Goal: Transaction & Acquisition: Obtain resource

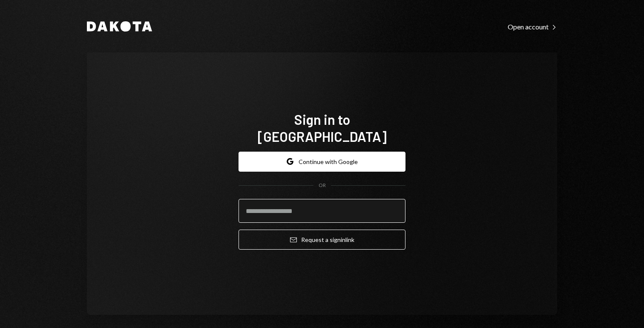
click at [293, 205] on input "email" at bounding box center [322, 211] width 167 height 24
click at [0, 328] on com-1password-button at bounding box center [0, 328] width 0 height 0
type input "**********"
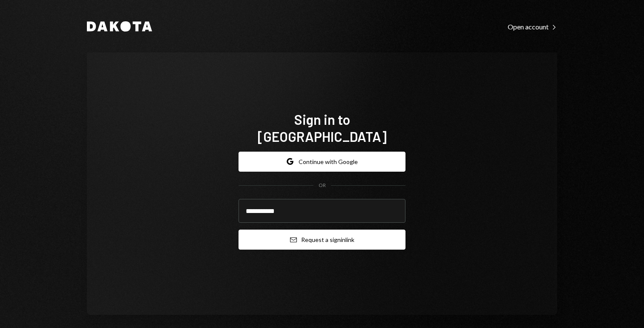
click at [299, 234] on button "Email Request a sign in link" at bounding box center [322, 240] width 167 height 20
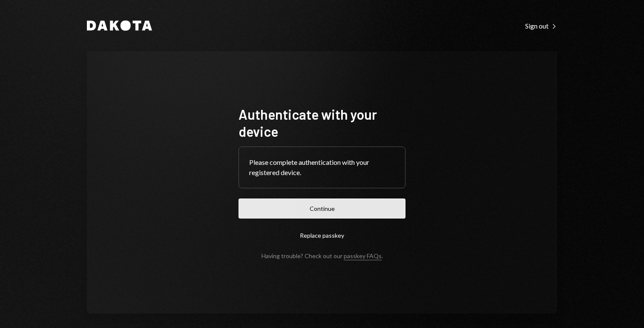
click at [274, 203] on button "Continue" at bounding box center [322, 209] width 167 height 20
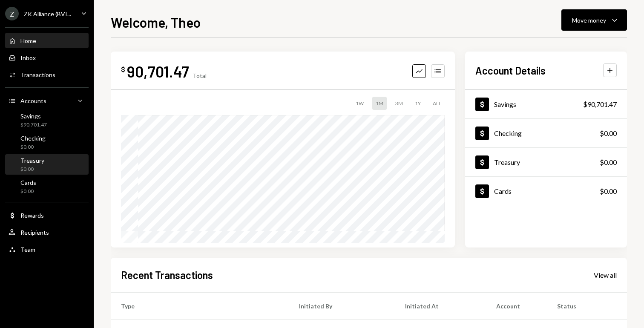
click at [42, 168] on div "$0.00" at bounding box center [32, 169] width 24 height 7
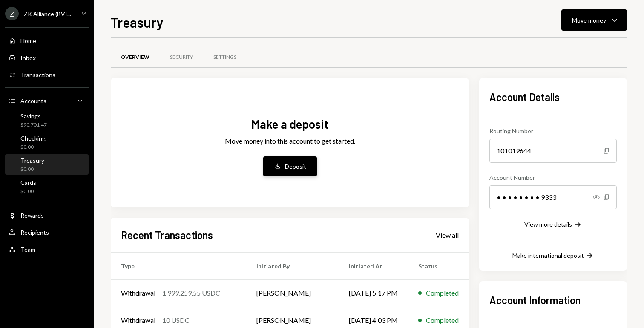
click at [295, 170] on div "Deposit" at bounding box center [295, 166] width 21 height 9
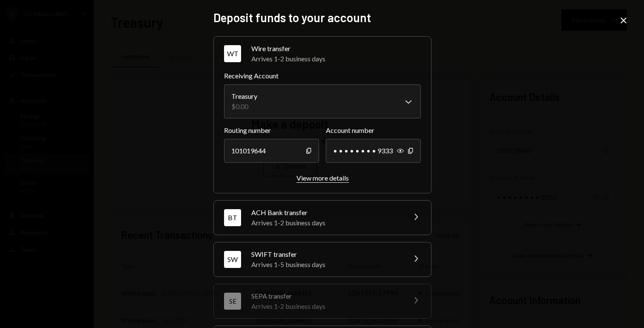
scroll to position [15, 0]
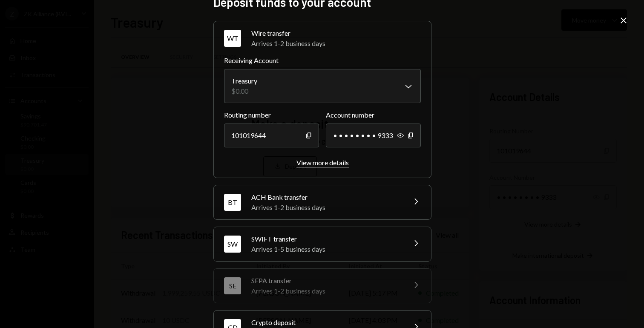
click at [305, 161] on div "View more details" at bounding box center [322, 162] width 52 height 8
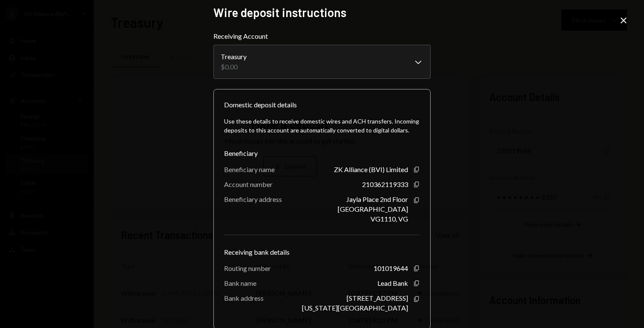
scroll to position [0, 0]
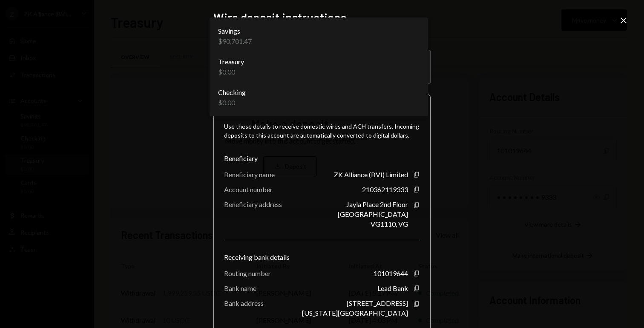
click at [296, 74] on body "Z ZK Alliance (BVI... Caret Down Home Home Inbox Inbox Activities Transactions …" at bounding box center [322, 164] width 644 height 328
click at [125, 69] on div "**********" at bounding box center [322, 164] width 644 height 328
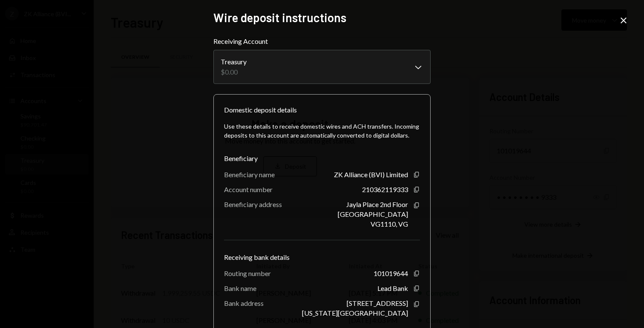
click at [620, 19] on icon "Close" at bounding box center [624, 20] width 10 height 10
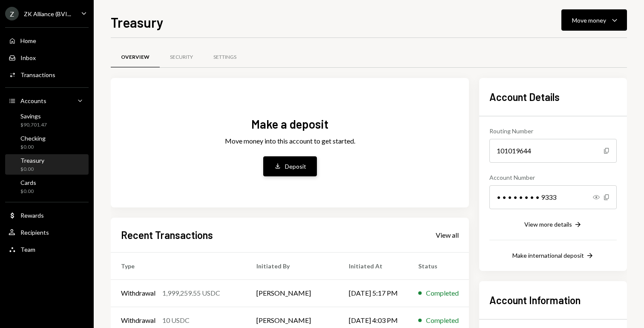
click at [304, 164] on div "Deposit" at bounding box center [295, 166] width 21 height 9
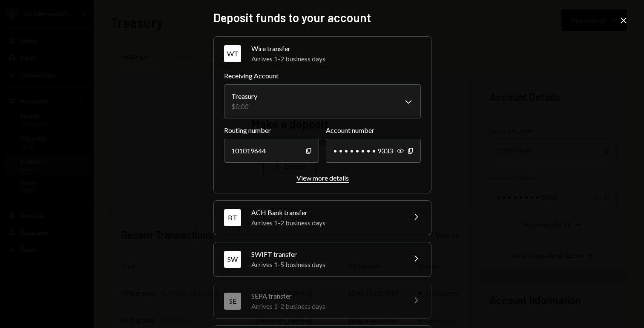
click at [332, 175] on div "View more details" at bounding box center [322, 178] width 52 height 8
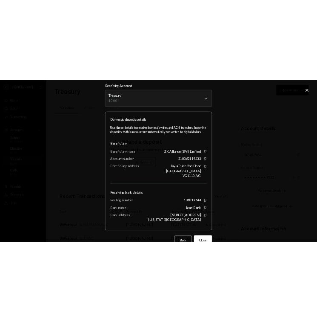
scroll to position [29, 0]
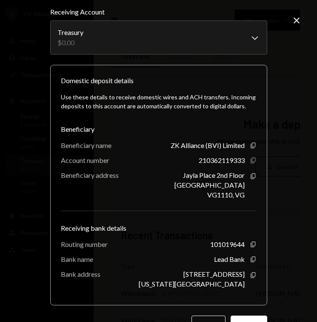
click at [252, 160] on icon "Copy" at bounding box center [253, 160] width 7 height 7
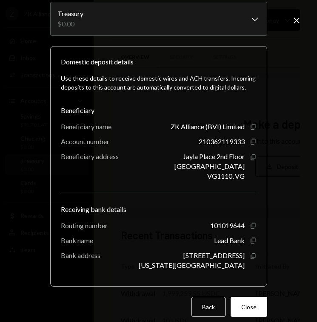
scroll to position [58, 0]
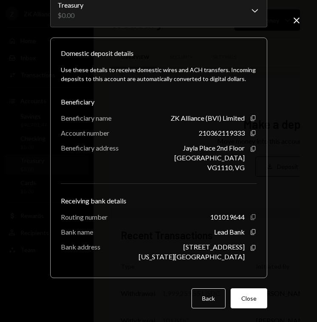
click at [250, 216] on icon "Copy" at bounding box center [253, 216] width 7 height 7
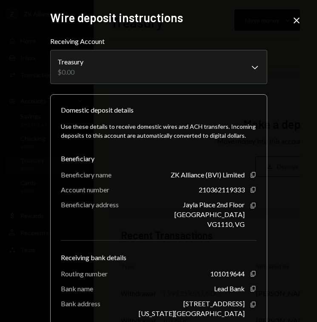
scroll to position [10, 0]
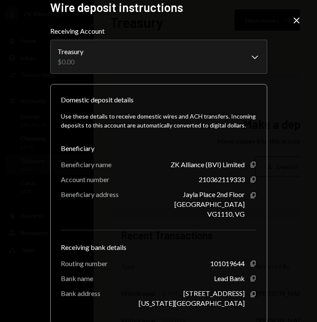
click at [296, 19] on icon "Close" at bounding box center [297, 20] width 10 height 10
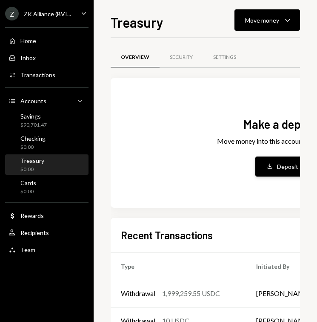
click at [265, 161] on button "Deposit Deposit" at bounding box center [283, 166] width 54 height 20
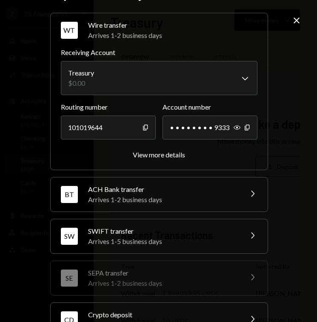
scroll to position [23, 0]
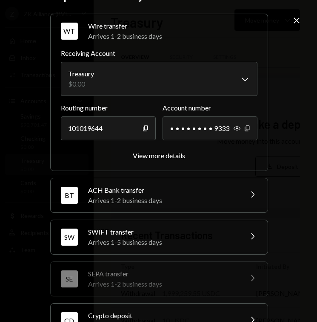
click at [189, 192] on div "ACH Bank transfer" at bounding box center [162, 190] width 149 height 10
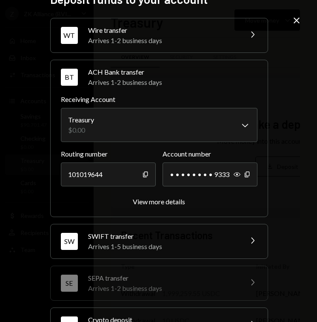
scroll to position [12, 0]
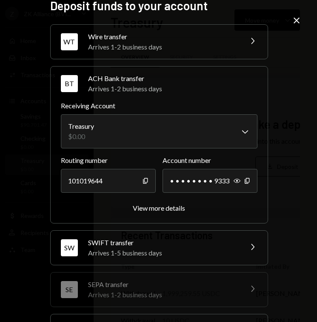
click at [169, 48] on div "Arrives 1-2 business days" at bounding box center [162, 47] width 149 height 10
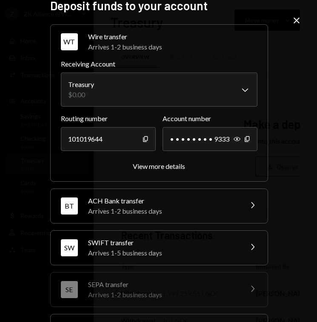
click at [137, 236] on div "[PERSON_NAME] transfer Arrives 1-5 business days Chevron Right" at bounding box center [159, 247] width 217 height 34
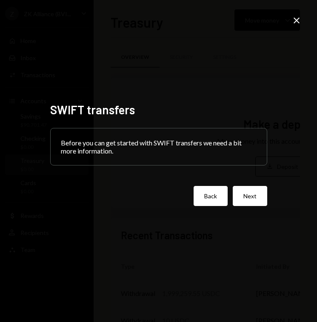
click at [218, 197] on button "Back" at bounding box center [211, 196] width 34 height 20
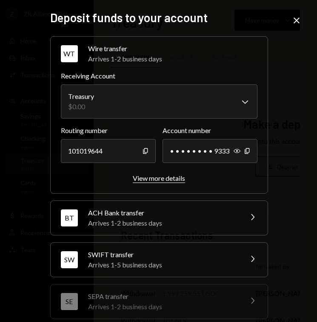
click at [162, 180] on div "View more details" at bounding box center [159, 178] width 52 height 8
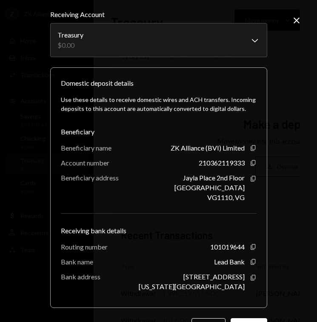
scroll to position [58, 0]
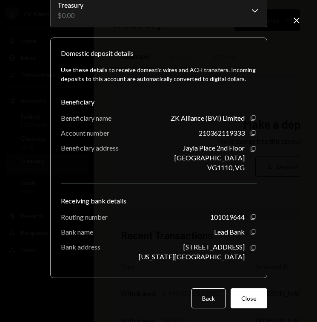
click at [250, 233] on icon "Copy" at bounding box center [253, 231] width 7 height 7
click at [243, 293] on button "Close" at bounding box center [249, 298] width 37 height 20
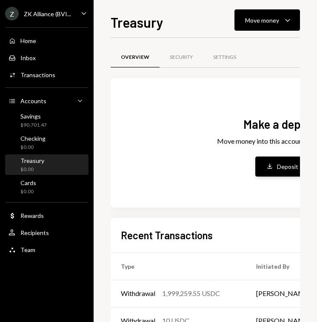
click at [273, 168] on icon "Deposit" at bounding box center [270, 166] width 8 height 8
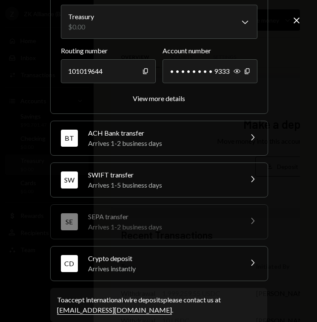
scroll to position [89, 0]
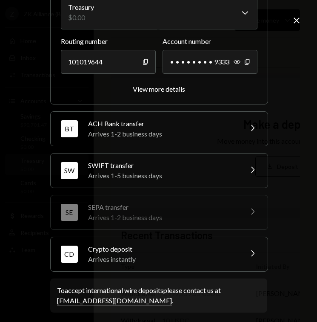
click at [208, 130] on div "Arrives 1-2 business days" at bounding box center [162, 134] width 149 height 10
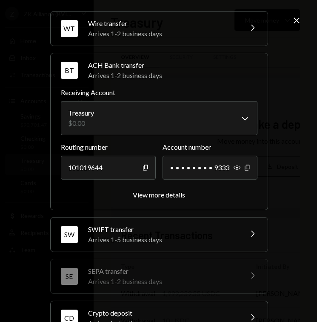
scroll to position [22, 0]
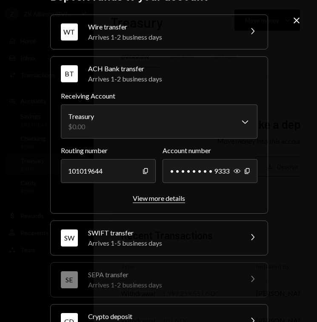
click at [161, 199] on div "View more details" at bounding box center [159, 198] width 52 height 8
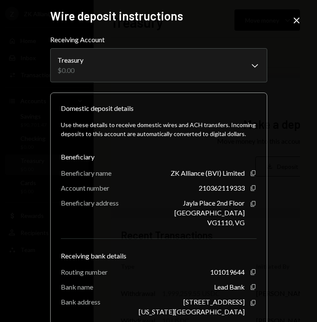
scroll to position [0, 0]
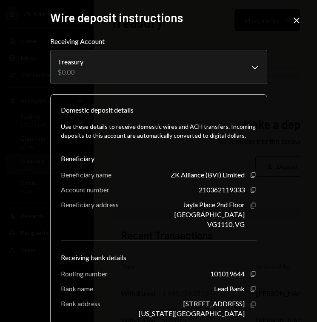
click at [299, 20] on icon "Close" at bounding box center [297, 20] width 10 height 10
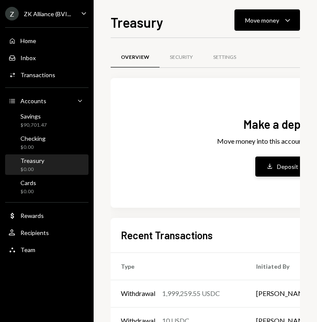
click at [271, 159] on button "Deposit Deposit" at bounding box center [283, 166] width 54 height 20
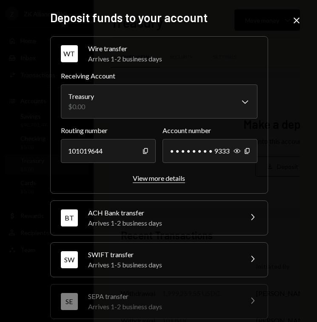
click at [164, 174] on div "View more details" at bounding box center [159, 178] width 52 height 8
